Goal: Information Seeking & Learning: Learn about a topic

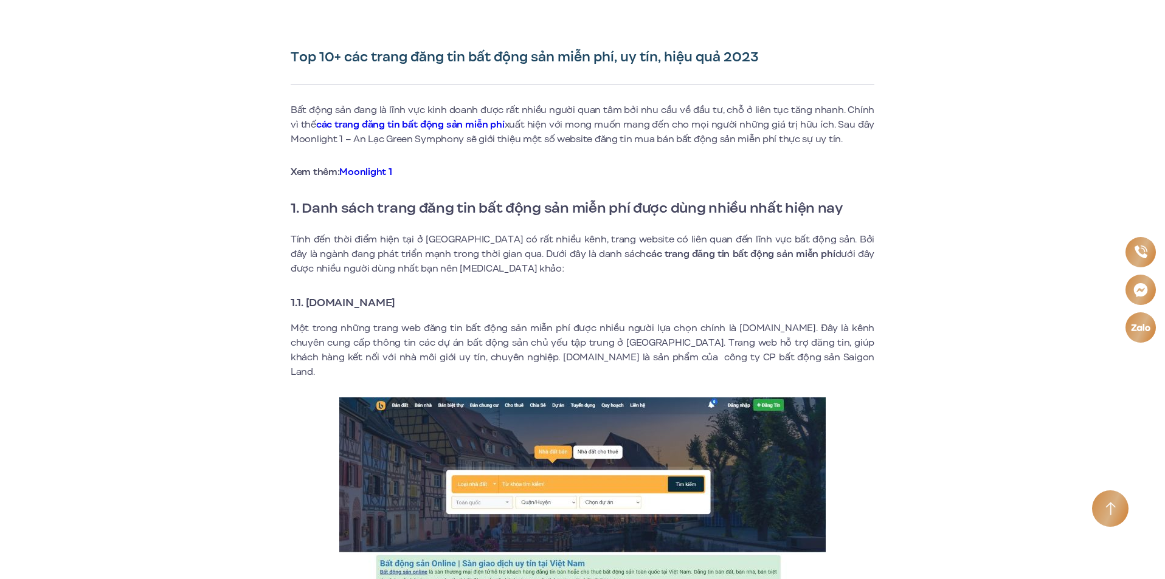
drag, startPoint x: 308, startPoint y: 303, endPoint x: 423, endPoint y: 303, distance: 114.9
click at [423, 303] on h3 "1.1. [DOMAIN_NAME]" at bounding box center [582, 302] width 583 height 17
copy strong "[DOMAIN_NAME]"
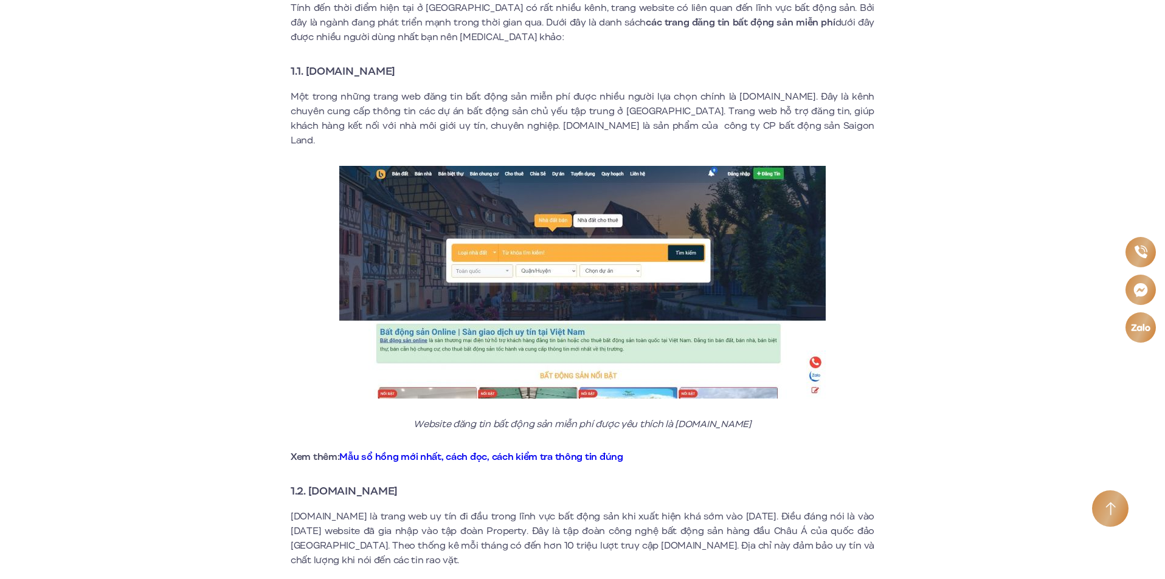
scroll to position [608, 0]
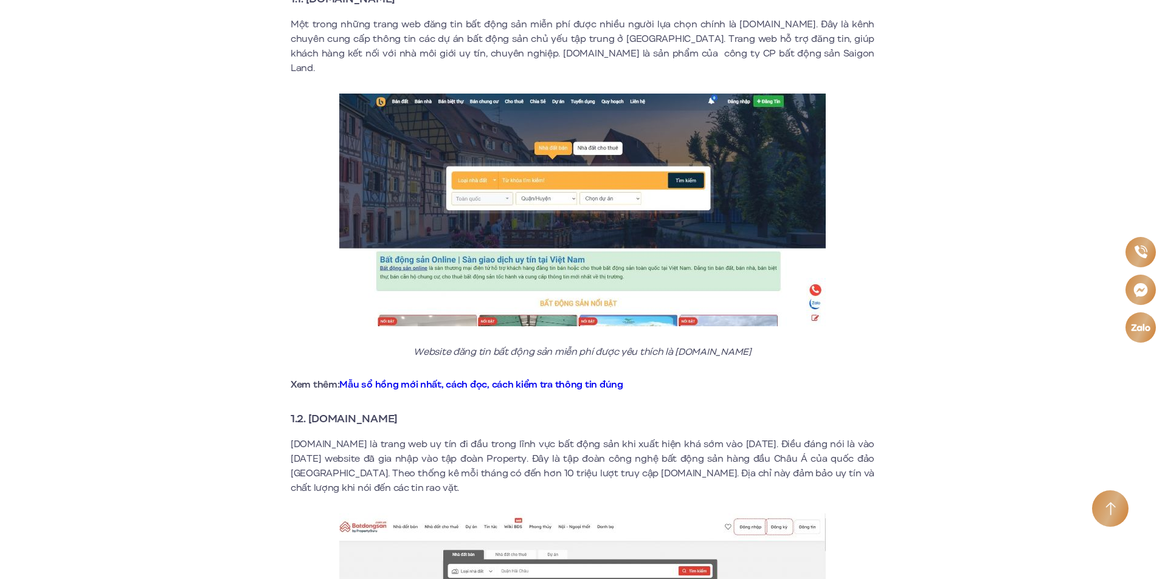
drag, startPoint x: 315, startPoint y: 405, endPoint x: 420, endPoint y: 398, distance: 104.8
click at [420, 410] on h3 "1.2. [DOMAIN_NAME]" at bounding box center [582, 418] width 583 height 17
copy strong "[DOMAIN_NAME]"
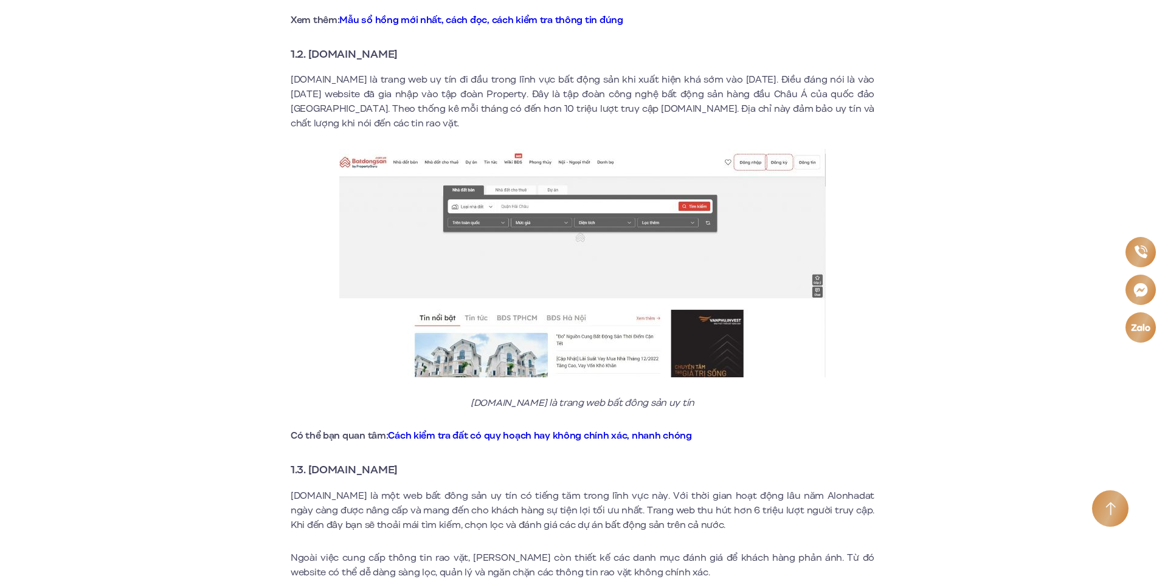
scroll to position [1094, 0]
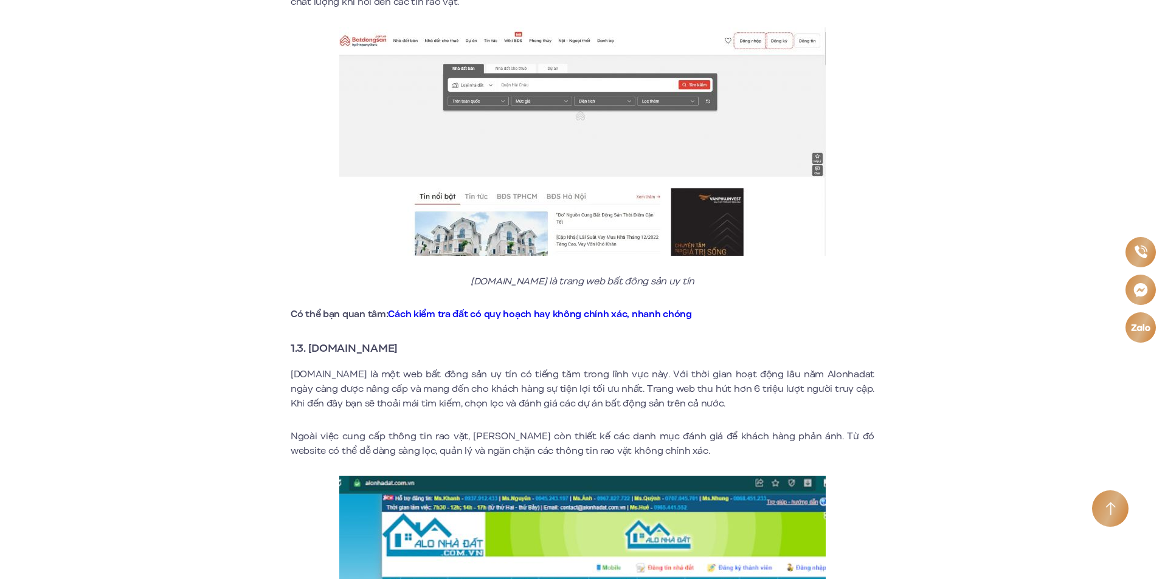
drag, startPoint x: 308, startPoint y: 336, endPoint x: 405, endPoint y: 339, distance: 96.7
click at [397, 340] on strong "1.3. [DOMAIN_NAME]" at bounding box center [344, 348] width 107 height 16
copy strong "[DOMAIN_NAME]"
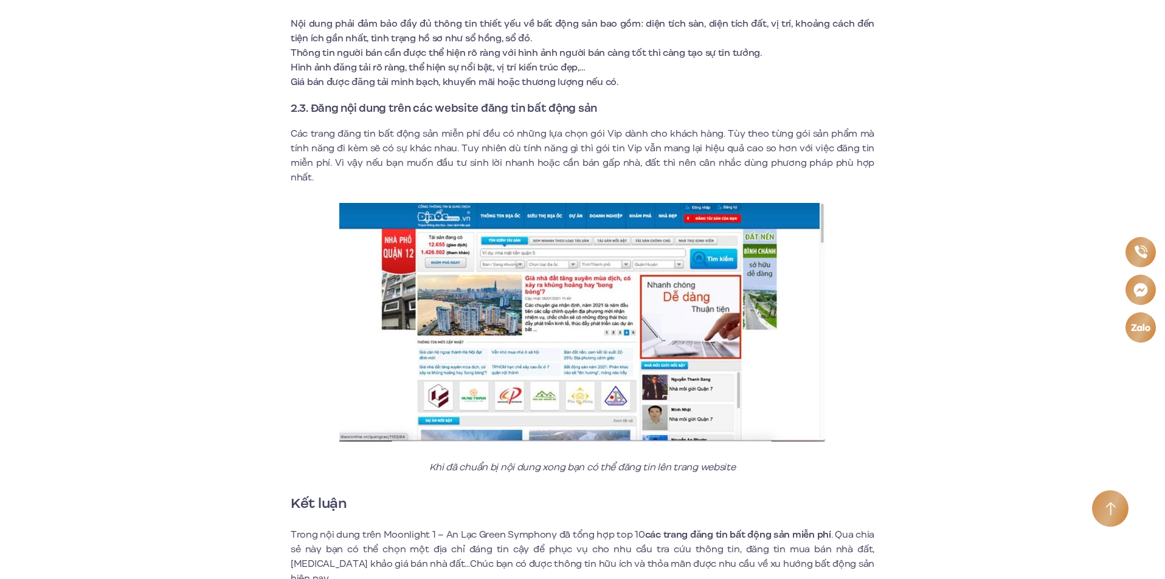
scroll to position [5349, 0]
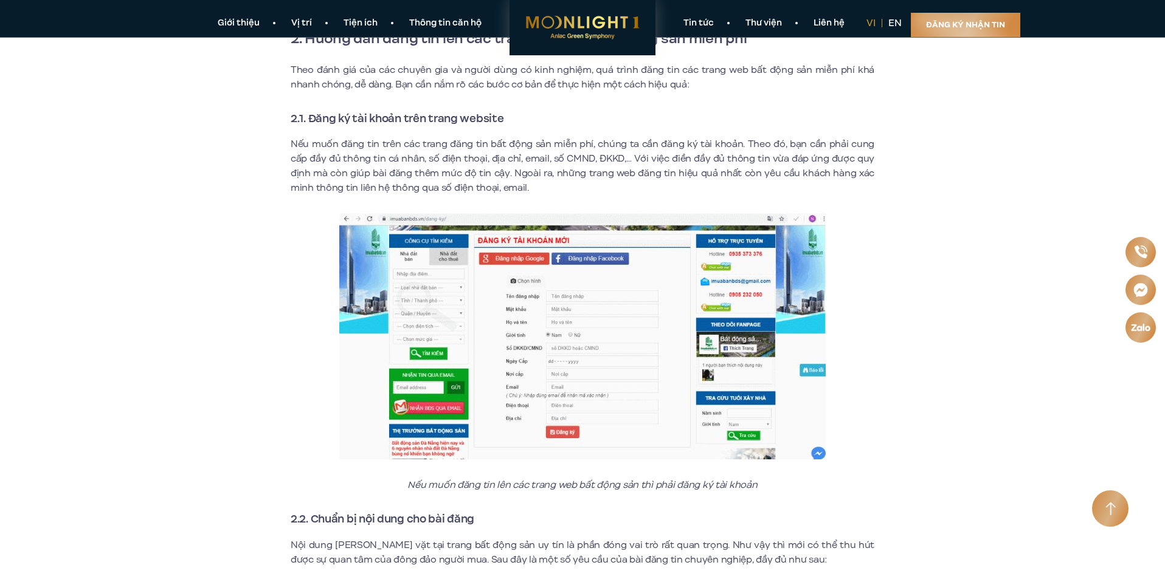
click at [484, 290] on img at bounding box center [582, 336] width 486 height 246
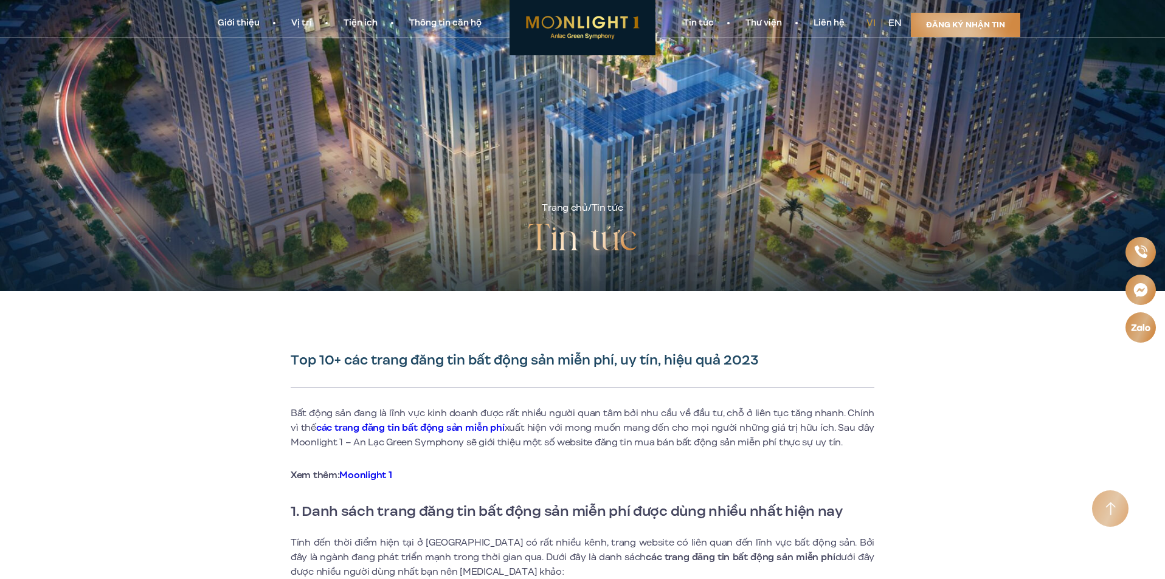
scroll to position [0, 0]
click at [768, 20] on link "Thư viện" at bounding box center [763, 23] width 68 height 13
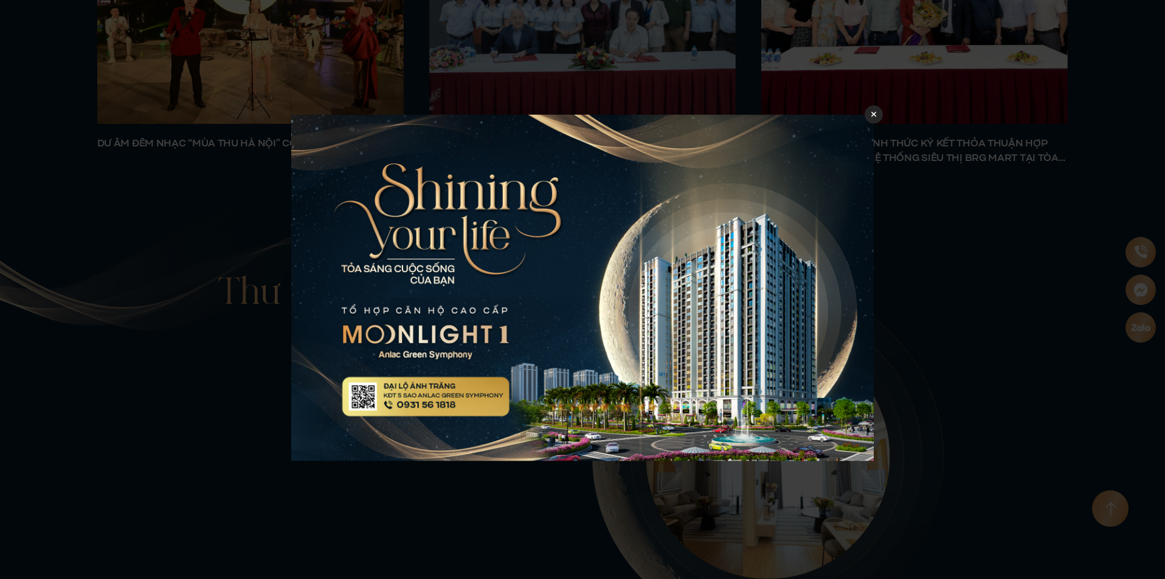
scroll to position [5234, 0]
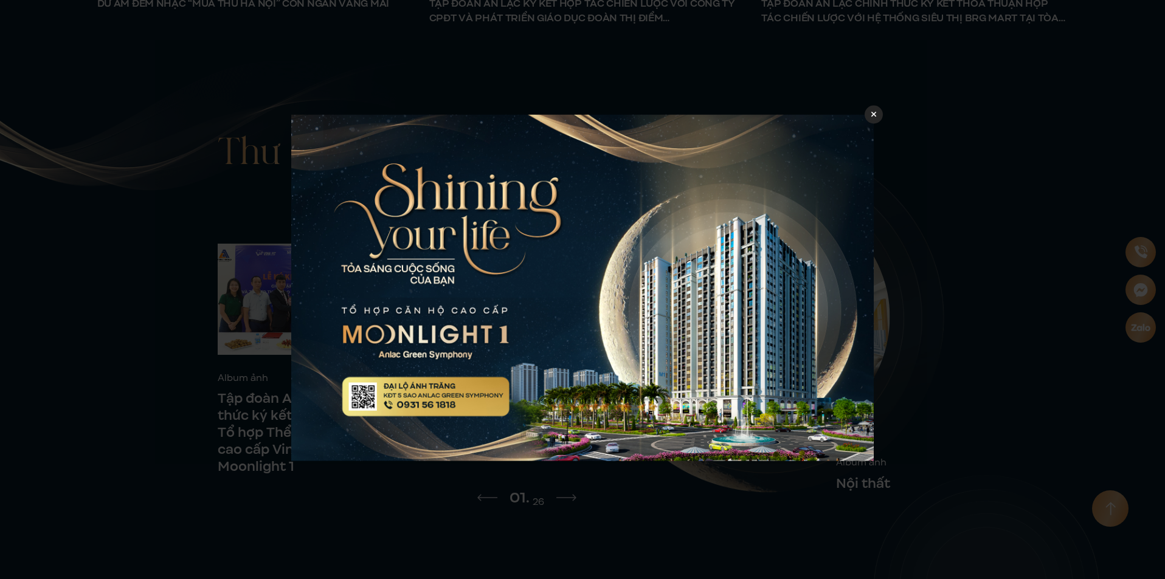
click at [876, 111] on div at bounding box center [873, 114] width 18 height 18
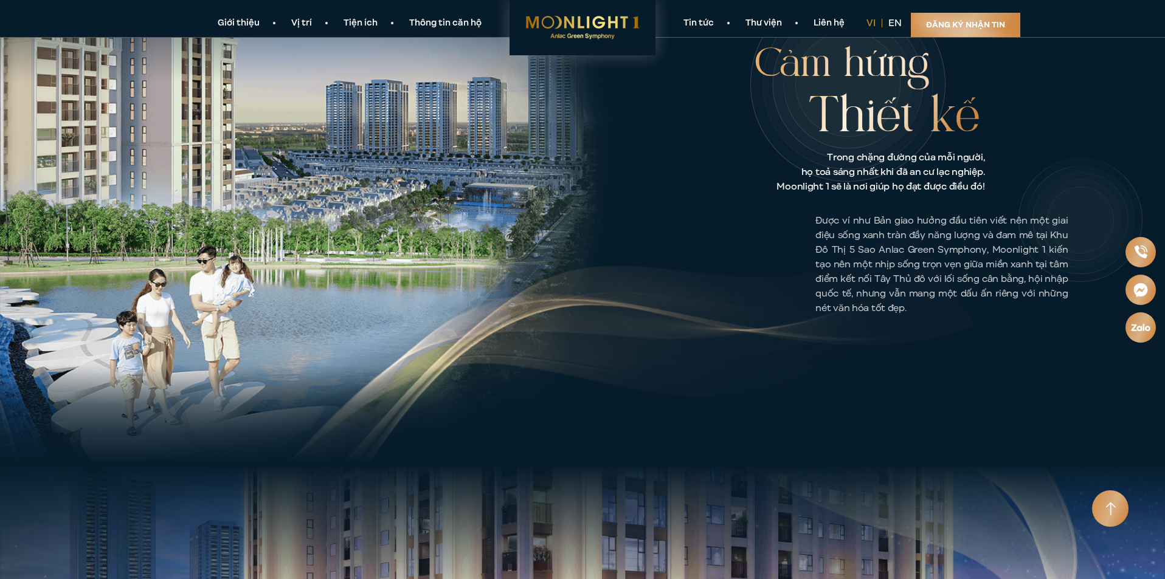
scroll to position [547, 0]
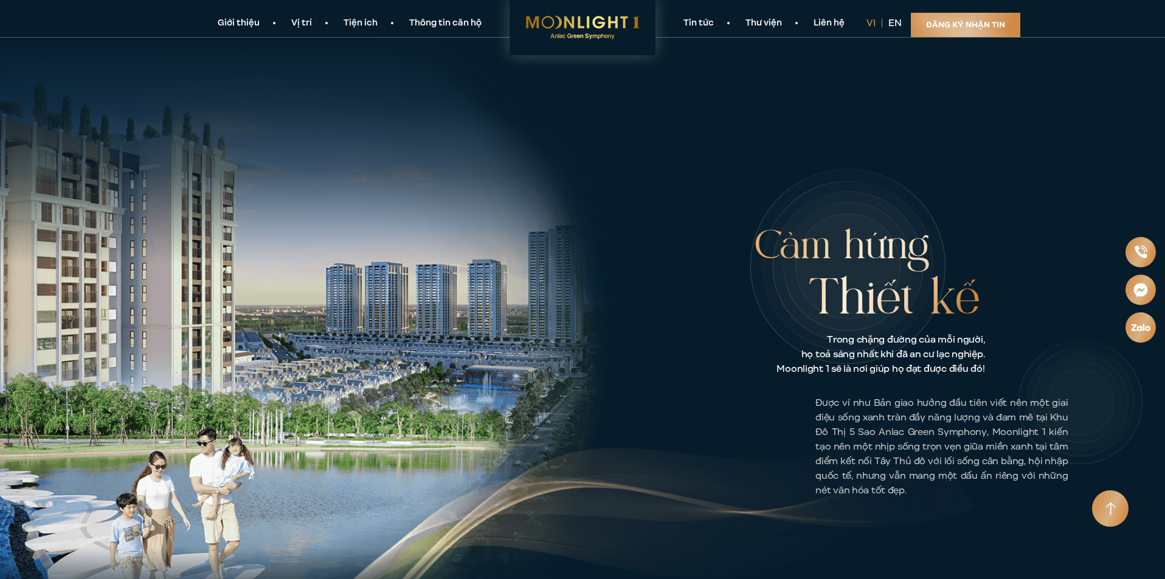
drag, startPoint x: 742, startPoint y: 323, endPoint x: 385, endPoint y: 312, distance: 357.6
click at [390, 312] on section "Cảm hứng Thiết kế Trong chặng đường của mỗi người, họ toả sáng nhất khi đã an c…" at bounding box center [582, 341] width 1165 height 612
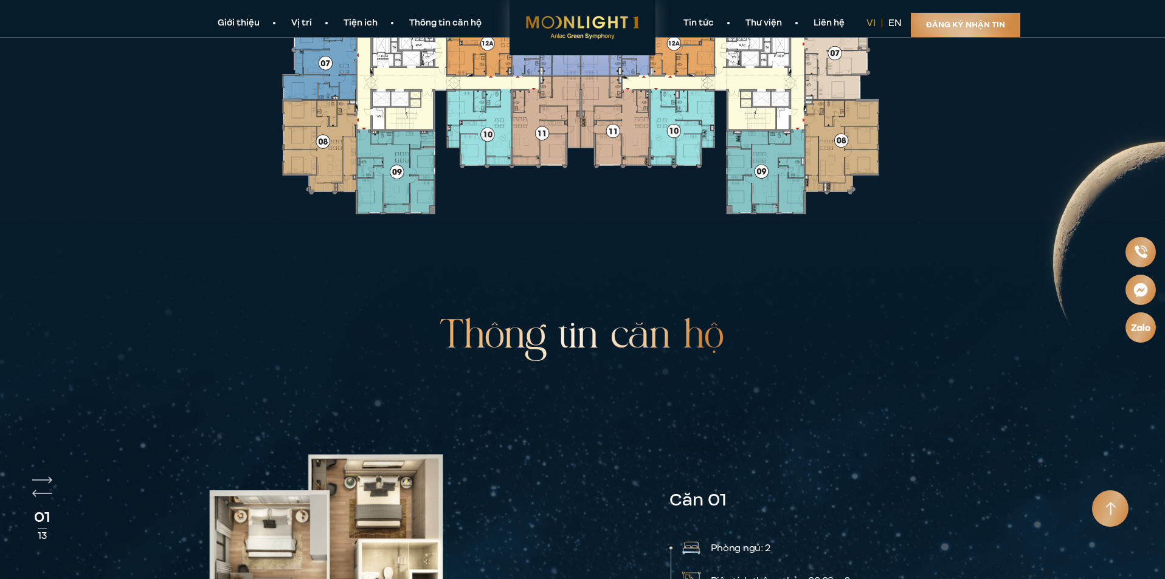
scroll to position [2674, 0]
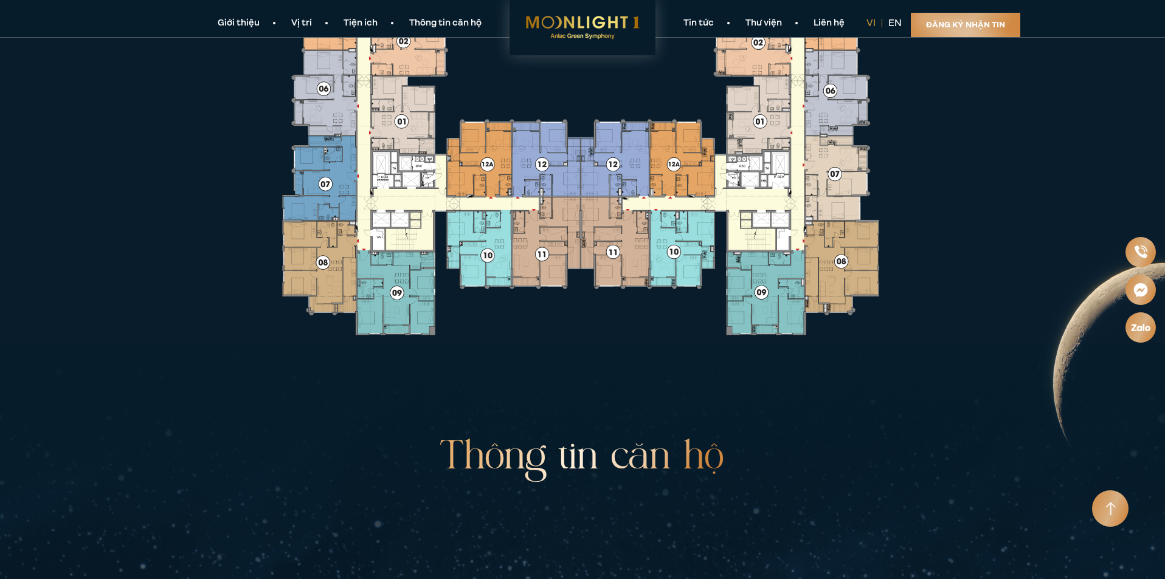
click at [417, 21] on link "Thông tin căn hộ" at bounding box center [445, 23] width 104 height 13
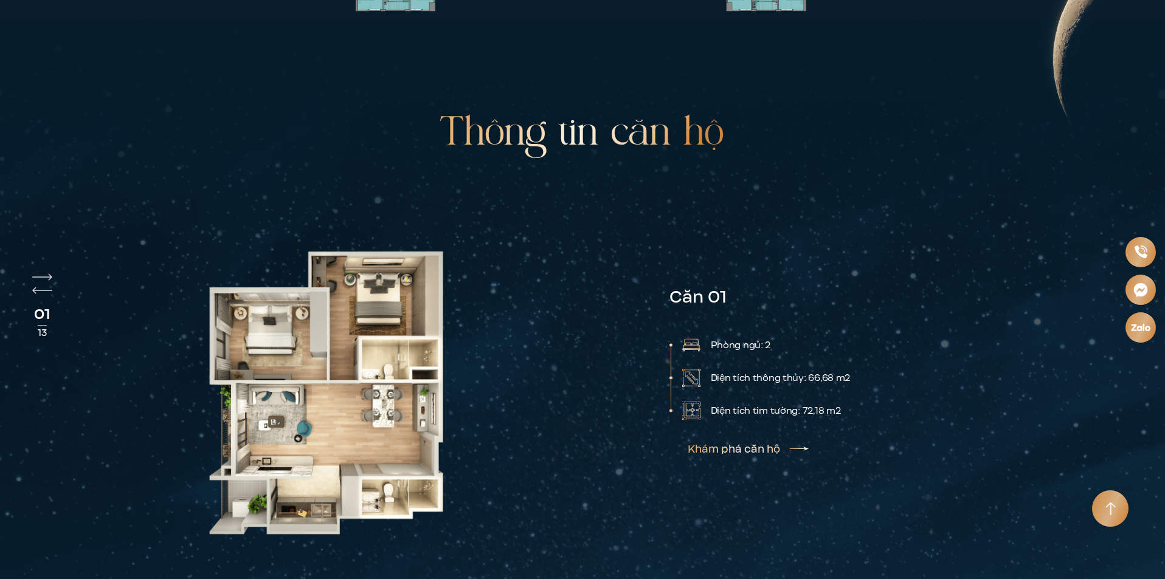
scroll to position [3001, 0]
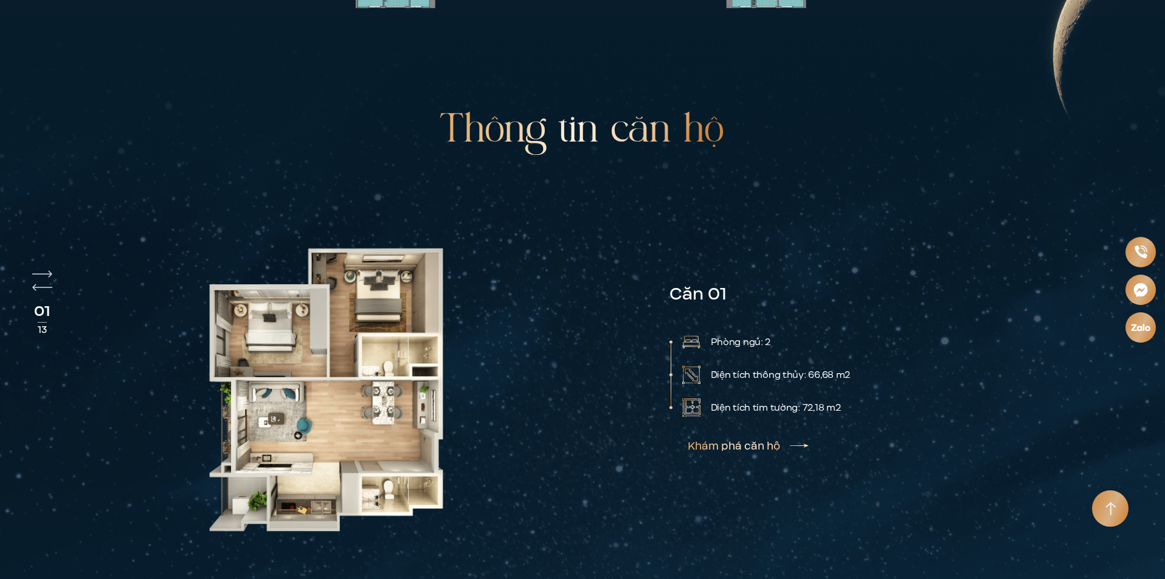
click at [724, 441] on link "Khám phá căn hộ" at bounding box center [747, 446] width 121 height 10
click at [789, 441] on link "Khám phá căn hộ" at bounding box center [747, 446] width 121 height 10
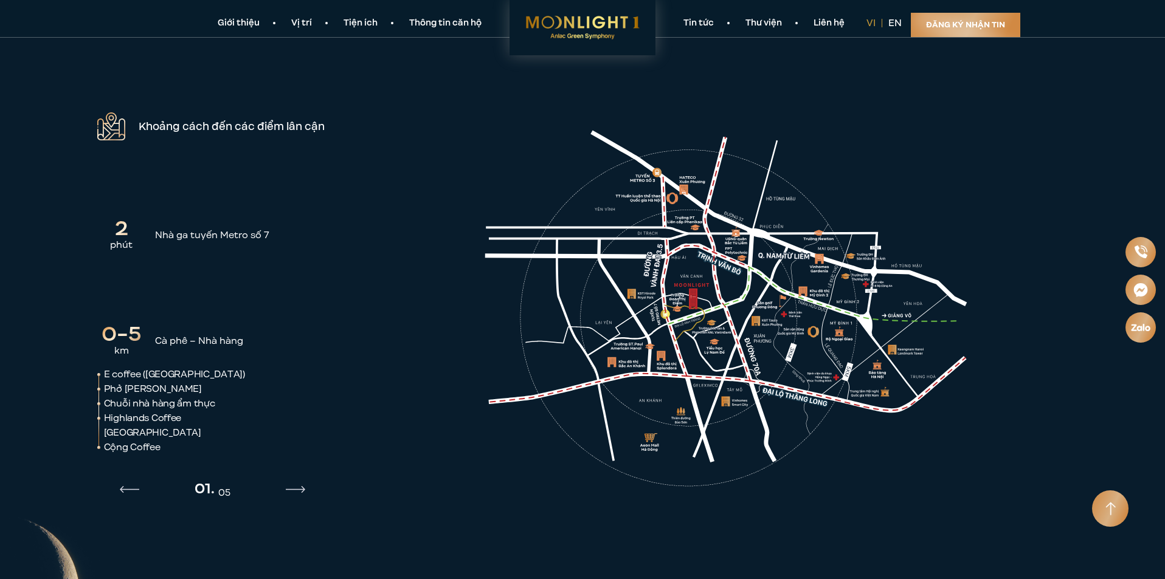
scroll to position [1826, 0]
